Goal: Information Seeking & Learning: Learn about a topic

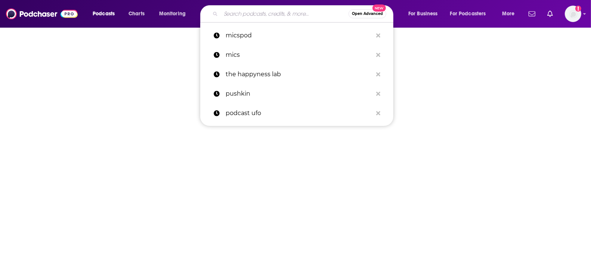
click at [244, 18] on input "Search podcasts, credits, & more..." at bounding box center [285, 14] width 128 height 12
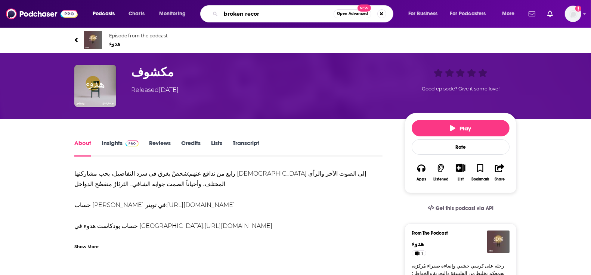
type input "broken record"
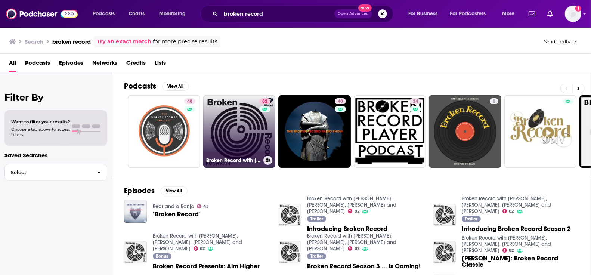
click at [225, 135] on link "82 Broken Record with [PERSON_NAME], [PERSON_NAME], [PERSON_NAME] and [PERSON_N…" at bounding box center [239, 131] width 72 height 72
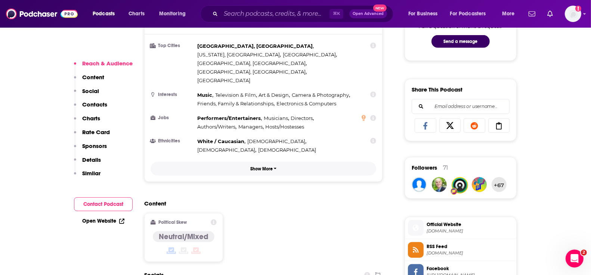
click at [259, 166] on p "Show More" at bounding box center [261, 168] width 22 height 5
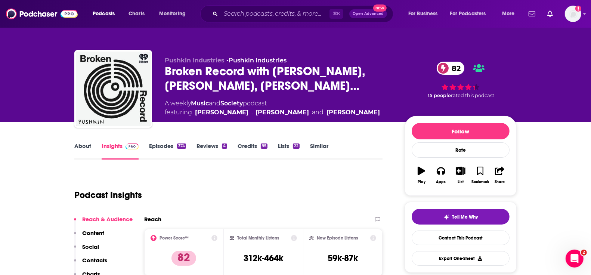
click at [207, 148] on link "Reviews 4" at bounding box center [211, 150] width 30 height 17
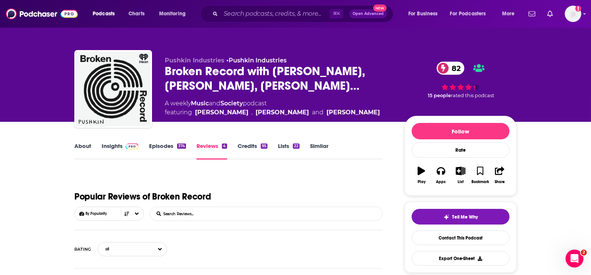
click at [111, 145] on link "Insights" at bounding box center [120, 150] width 37 height 17
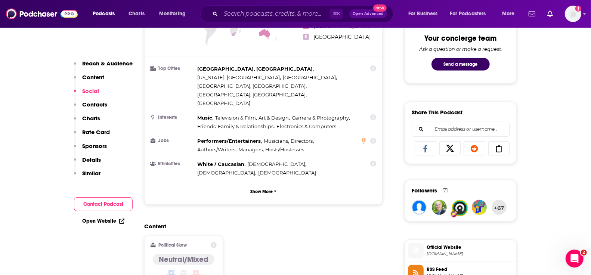
scroll to position [334, 0]
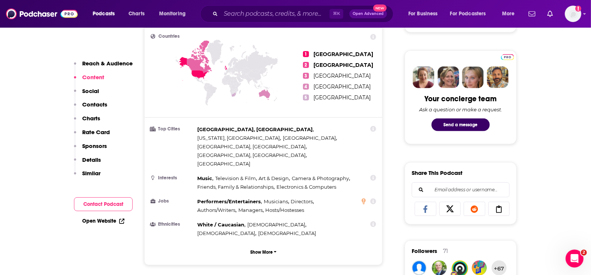
click at [93, 119] on p "Charts" at bounding box center [91, 118] width 18 height 7
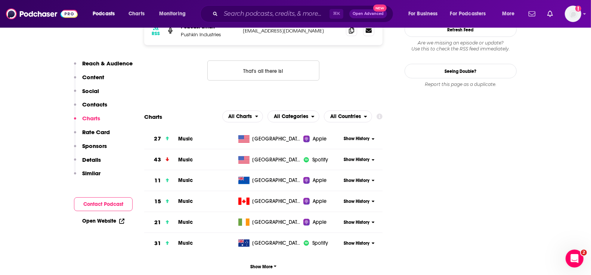
scroll to position [814, 0]
